Goal: Transaction & Acquisition: Purchase product/service

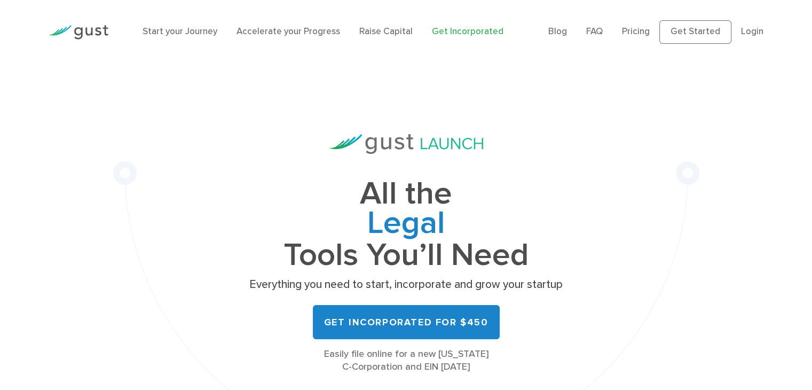
click at [440, 34] on link "Get Incorporated" at bounding box center [468, 31] width 72 height 11
click at [464, 32] on link "Get Incorporated" at bounding box center [468, 31] width 72 height 11
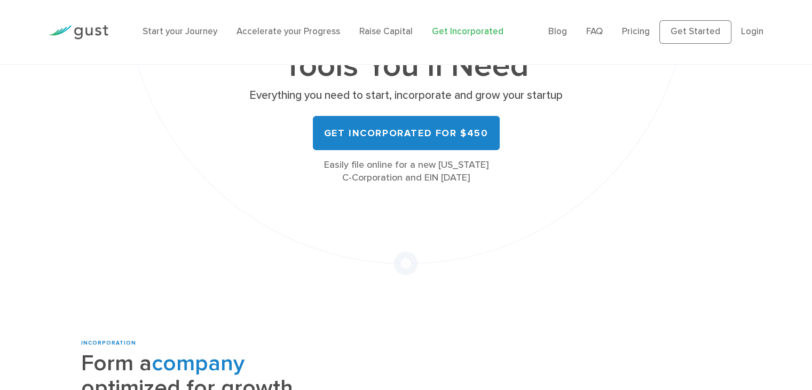
scroll to position [213, 0]
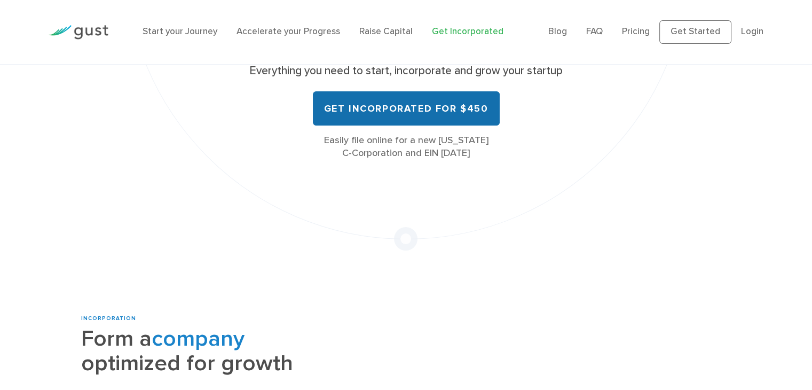
click at [413, 100] on link "Get Incorporated for $450" at bounding box center [406, 108] width 187 height 34
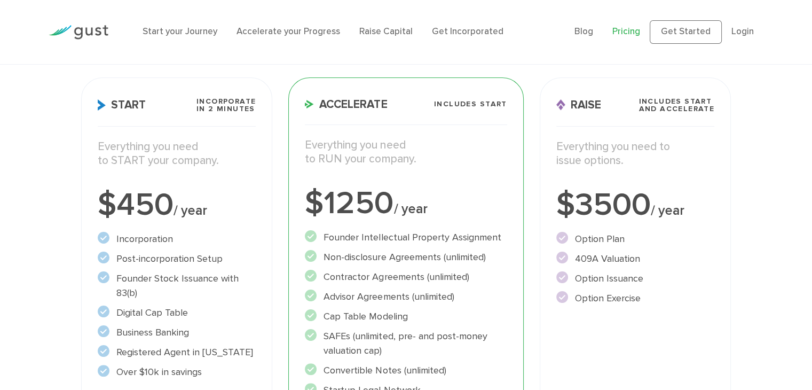
scroll to position [213, 0]
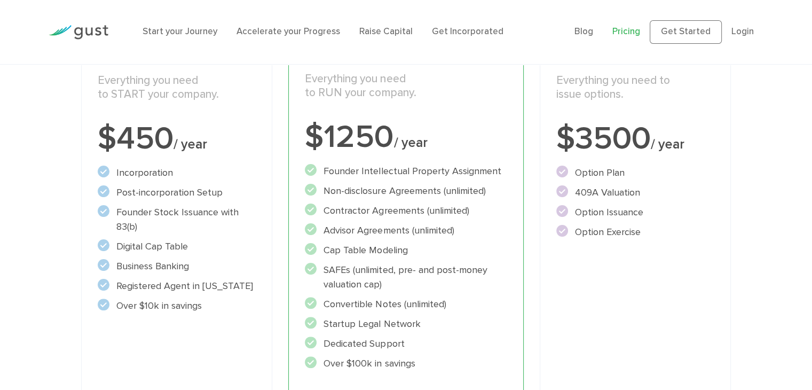
click at [224, 228] on li "Founder Stock Issuance with 83(b)" at bounding box center [177, 219] width 159 height 29
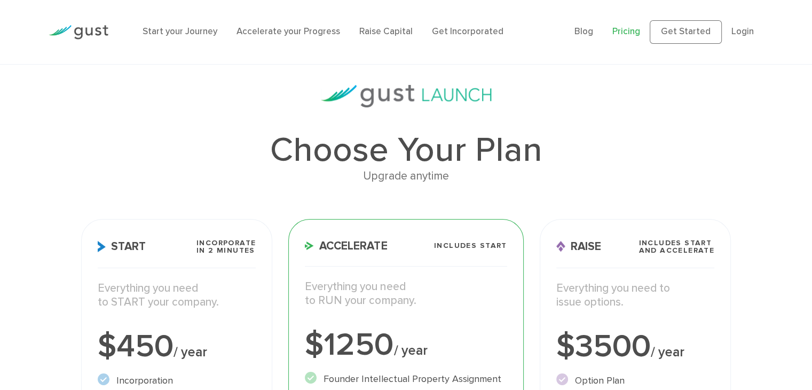
scroll to position [0, 0]
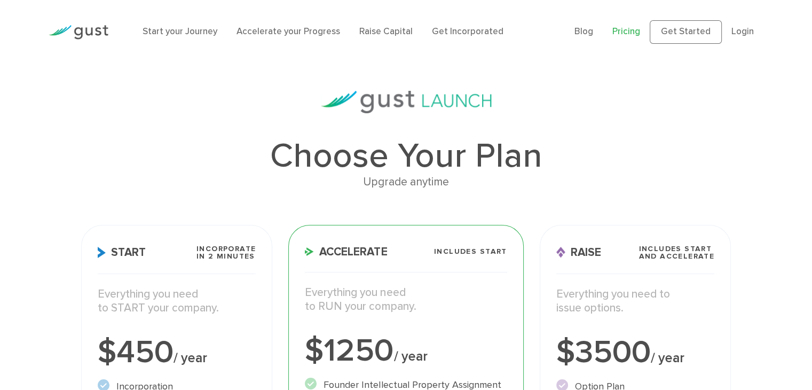
click at [224, 310] on p "Everything you need to START your company." at bounding box center [177, 301] width 159 height 28
click at [160, 254] on h3 "Start Incorporate in 2 Minutes" at bounding box center [177, 259] width 159 height 29
drag, startPoint x: 115, startPoint y: 253, endPoint x: 147, endPoint y: 250, distance: 31.6
click at [147, 250] on h3 "Start Incorporate in 2 Minutes" at bounding box center [177, 259] width 159 height 29
click at [212, 246] on span "Incorporate in 2 Minutes" at bounding box center [225, 252] width 59 height 15
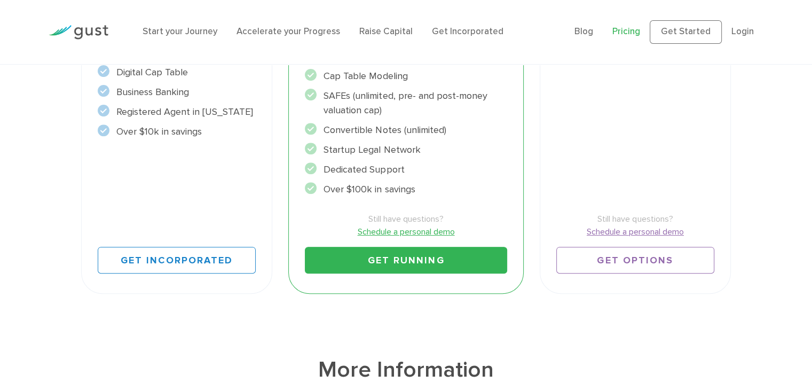
scroll to position [427, 0]
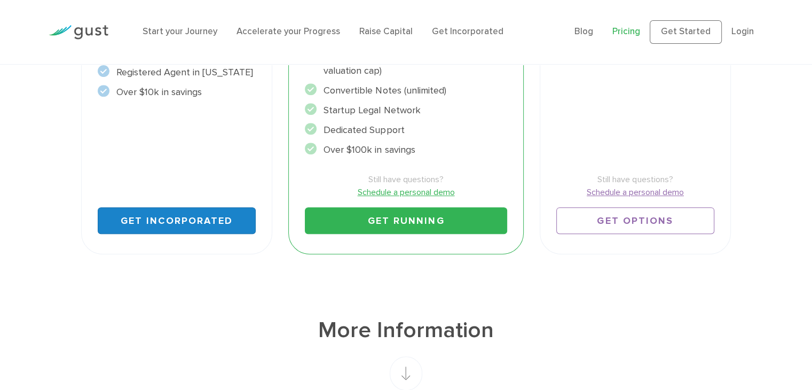
click at [162, 221] on link "Get Incorporated" at bounding box center [177, 220] width 159 height 27
